Goal: Communication & Community: Answer question/provide support

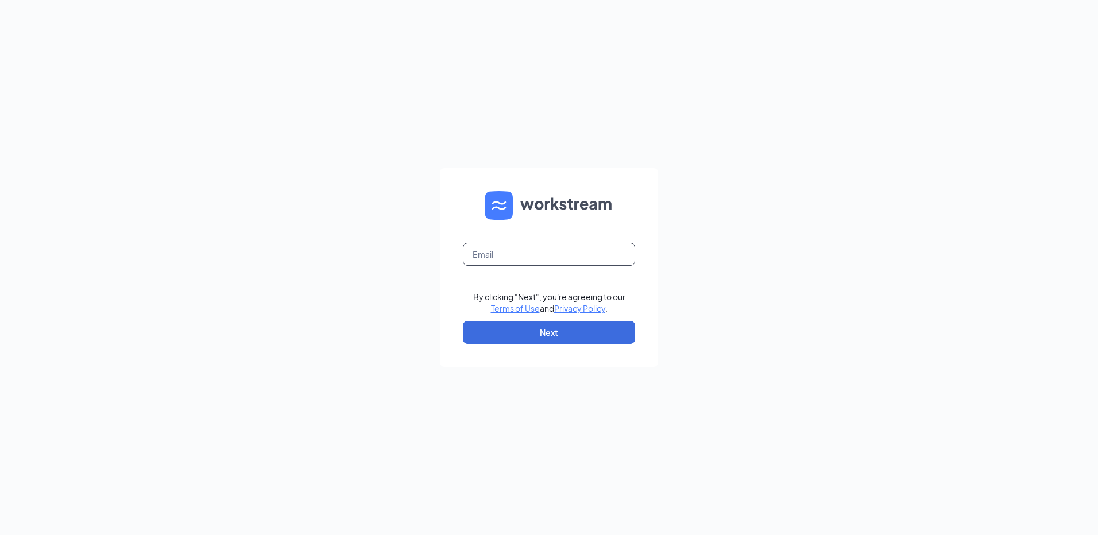
click at [496, 258] on input "text" at bounding box center [549, 254] width 172 height 23
type input "[EMAIL_ADDRESS][DOMAIN_NAME]"
click at [534, 329] on button "Next" at bounding box center [549, 332] width 172 height 23
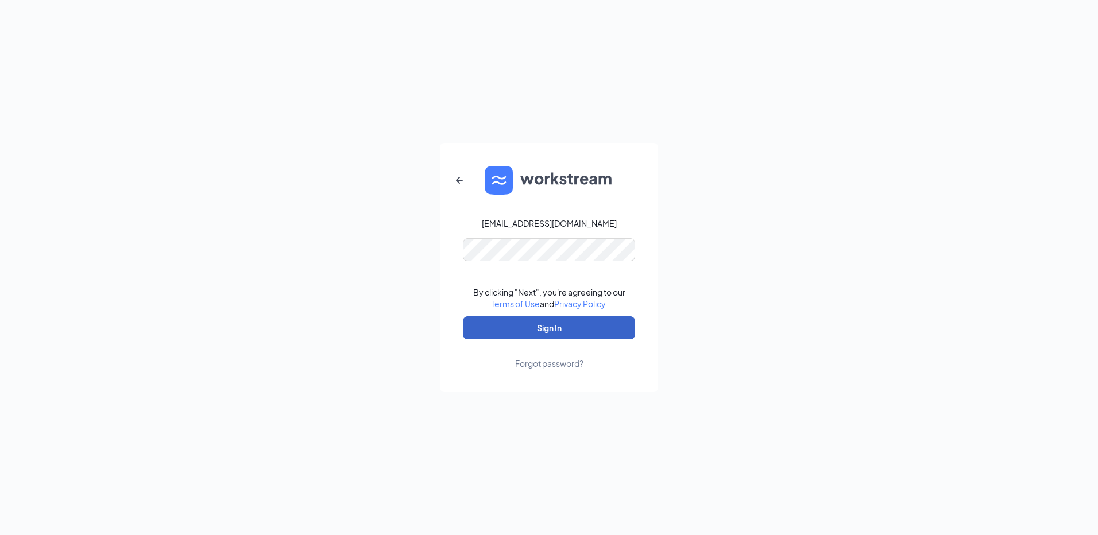
click at [608, 334] on button "Sign In" at bounding box center [549, 327] width 172 height 23
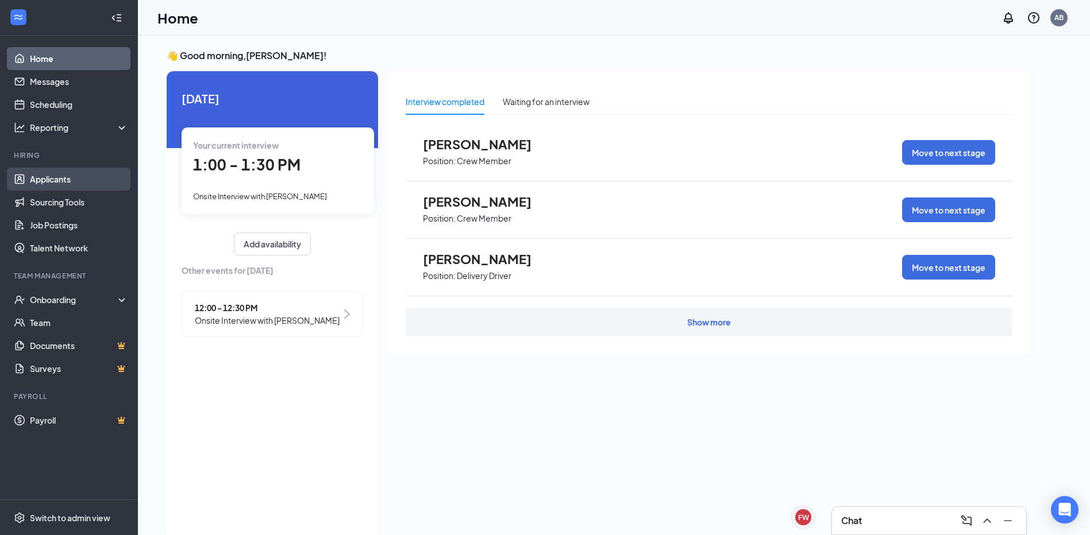
click at [75, 181] on link "Applicants" at bounding box center [79, 179] width 98 height 23
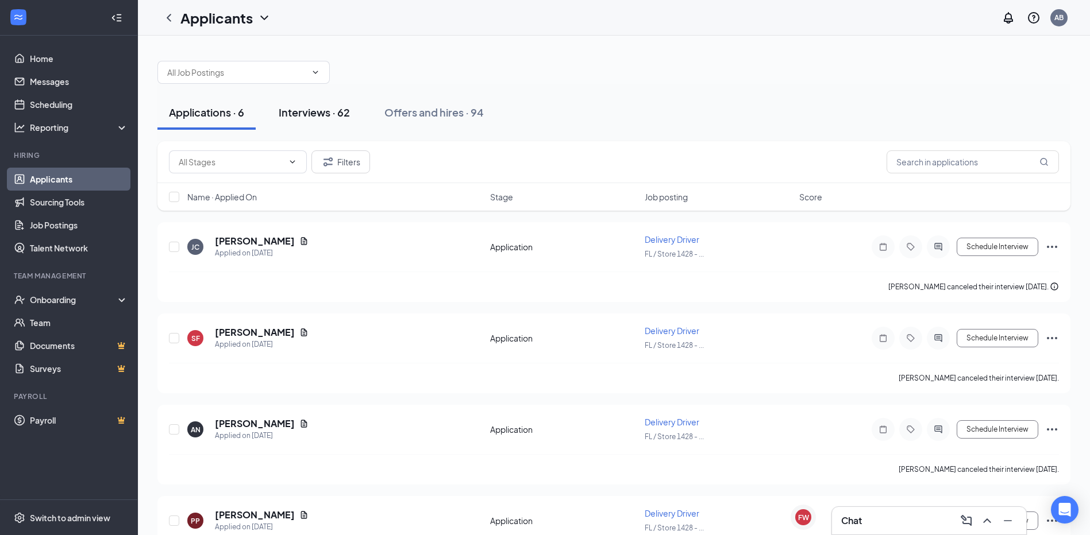
click at [327, 114] on div "Interviews · 62" at bounding box center [314, 112] width 71 height 14
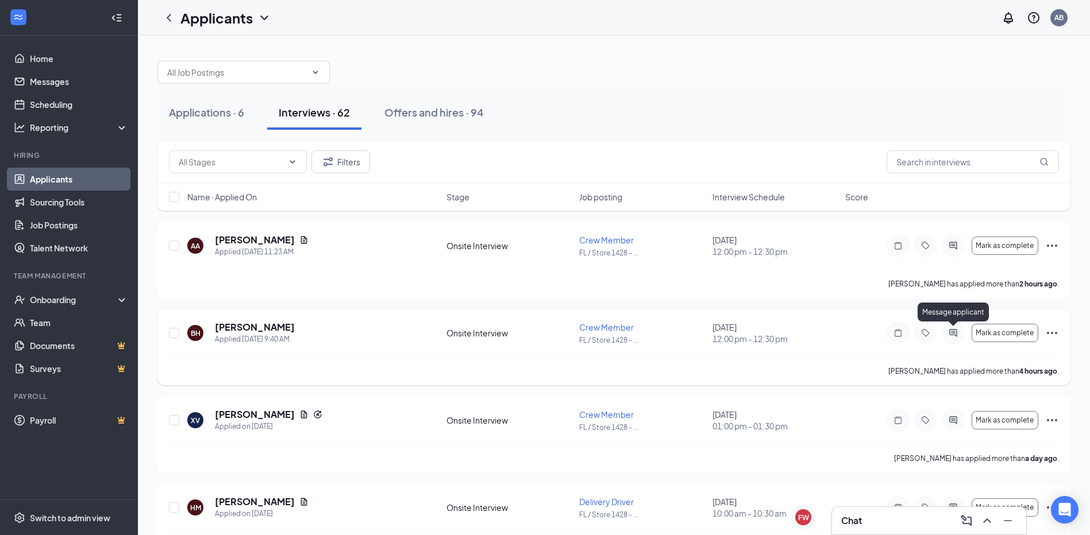
click at [943, 334] on div at bounding box center [952, 333] width 23 height 23
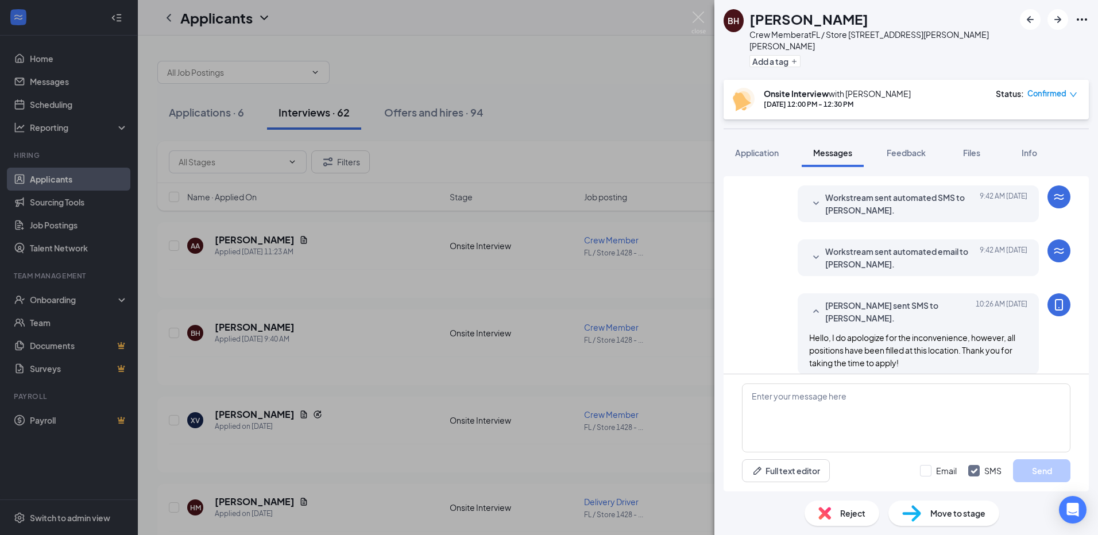
scroll to position [206, 0]
click at [881, 334] on span "Hello, I do apologize for the inconvenience, however, all positions have been f…" at bounding box center [912, 349] width 206 height 36
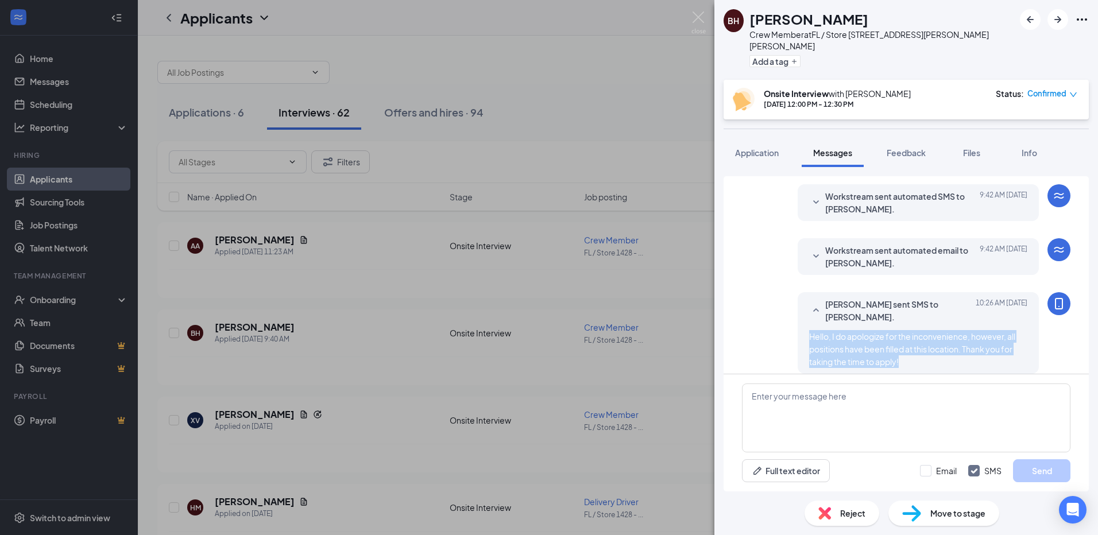
click at [881, 334] on span "Hello, I do apologize for the inconvenience, however, all positions have been f…" at bounding box center [912, 349] width 206 height 36
click at [466, 278] on div "BH Bobbie Hilbert Crew Member at FL / Store 1428 - Holly Hill Add a tag Onsite …" at bounding box center [549, 267] width 1098 height 535
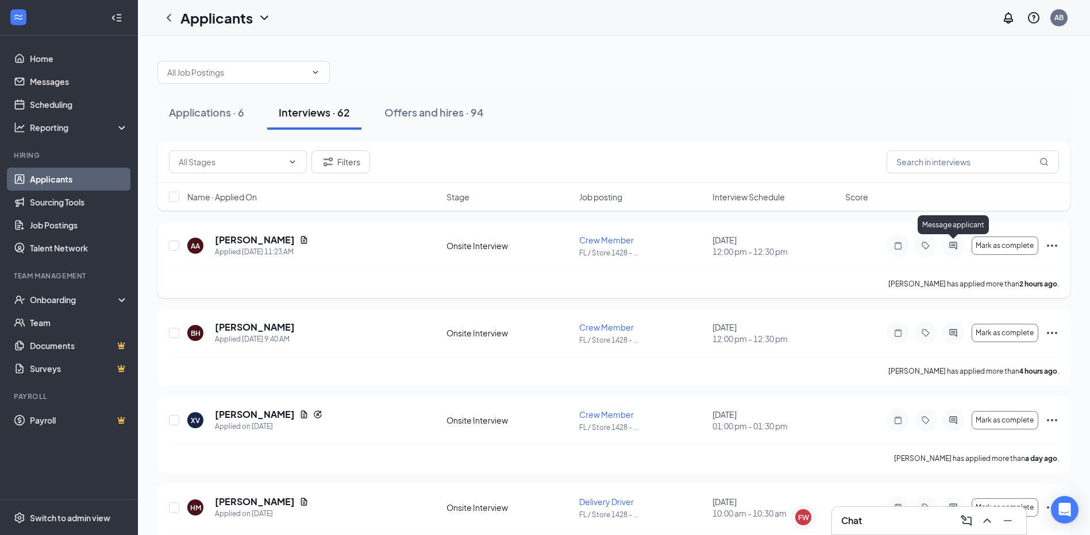
click at [956, 247] on icon "ActiveChat" at bounding box center [953, 245] width 14 height 9
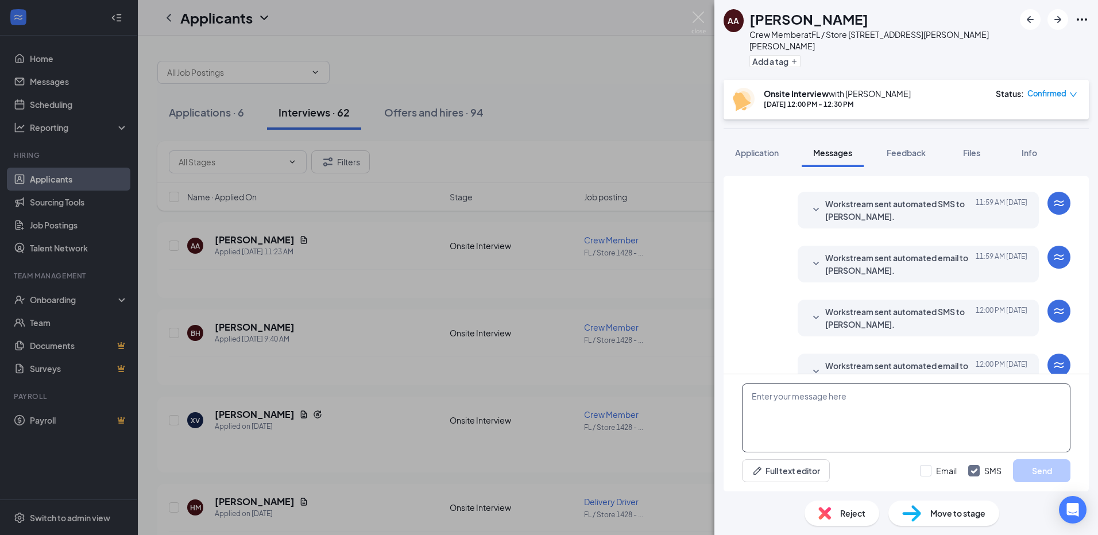
scroll to position [272, 0]
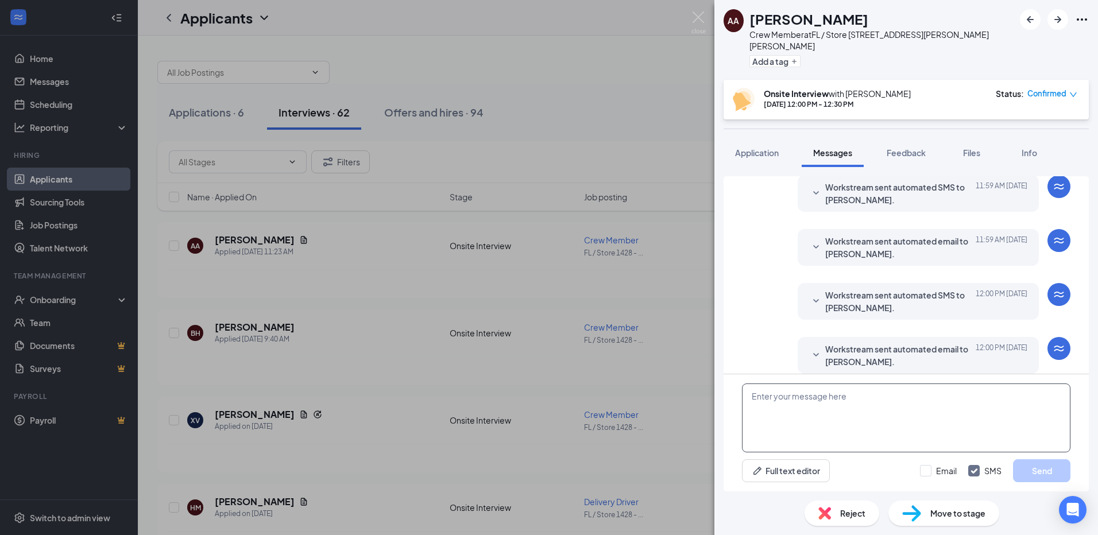
paste textarea "Hello, I do apologize for the inconvenience, however, all positions have been f…"
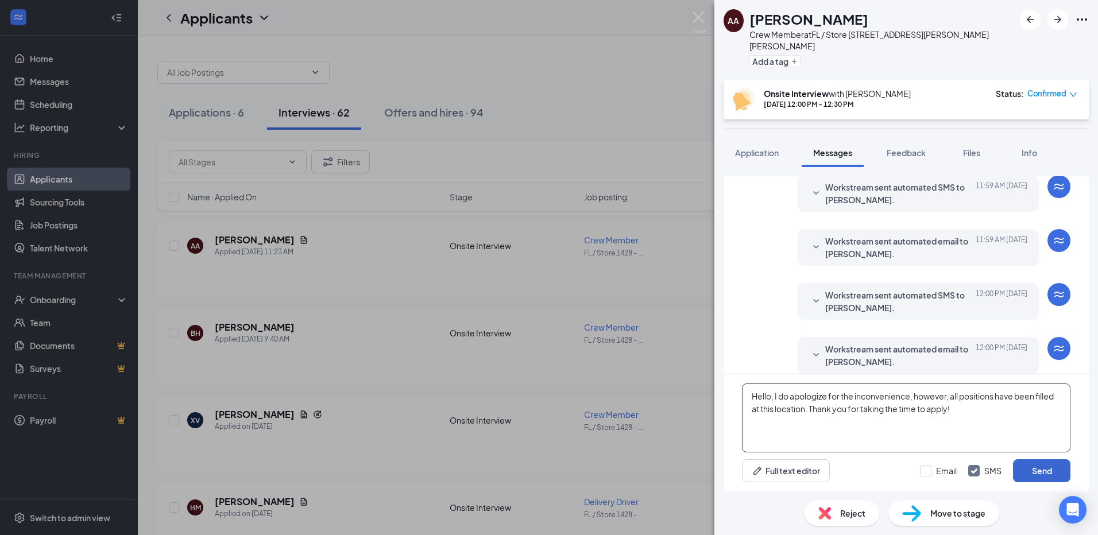
type textarea "Hello, I do apologize for the inconvenience, however, all positions have been f…"
click at [1044, 466] on button "Send" at bounding box center [1041, 471] width 57 height 23
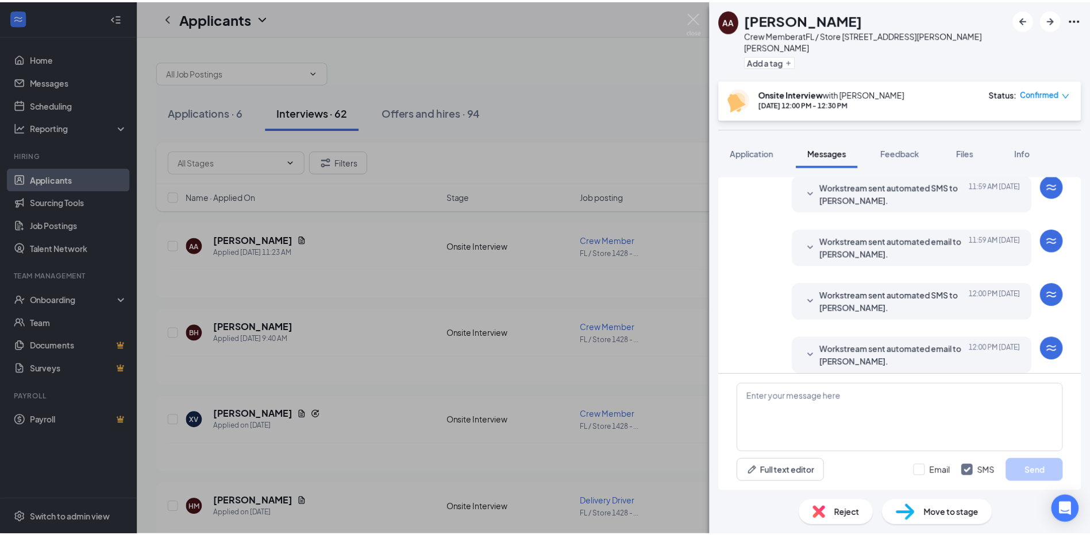
scroll to position [337, 0]
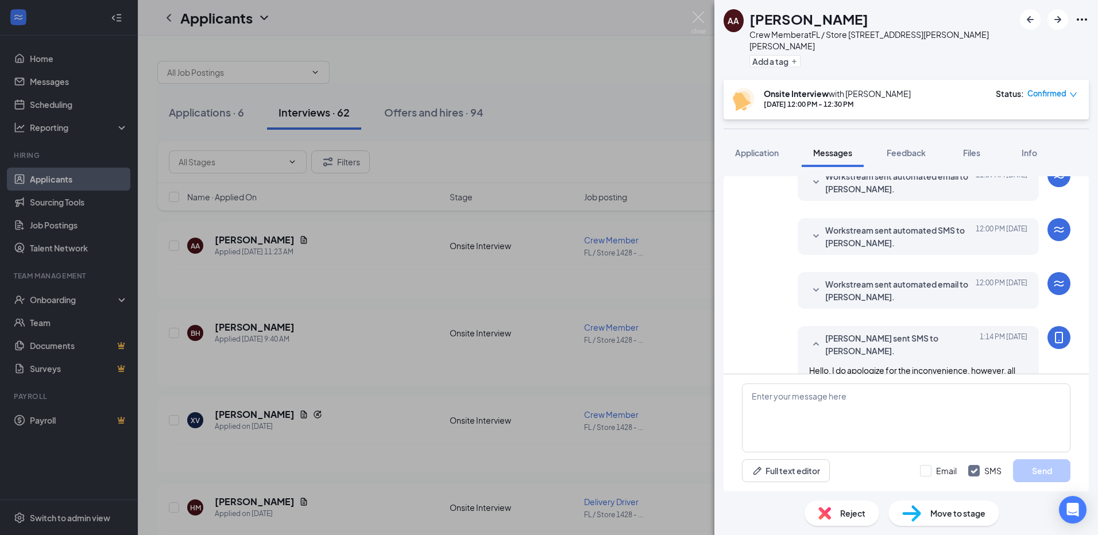
click at [522, 133] on div "AA Alero Allen Crew Member at FL / Store 1428 - Holly Hill Add a tag Onsite Int…" at bounding box center [549, 267] width 1098 height 535
